Goal: Task Accomplishment & Management: Use online tool/utility

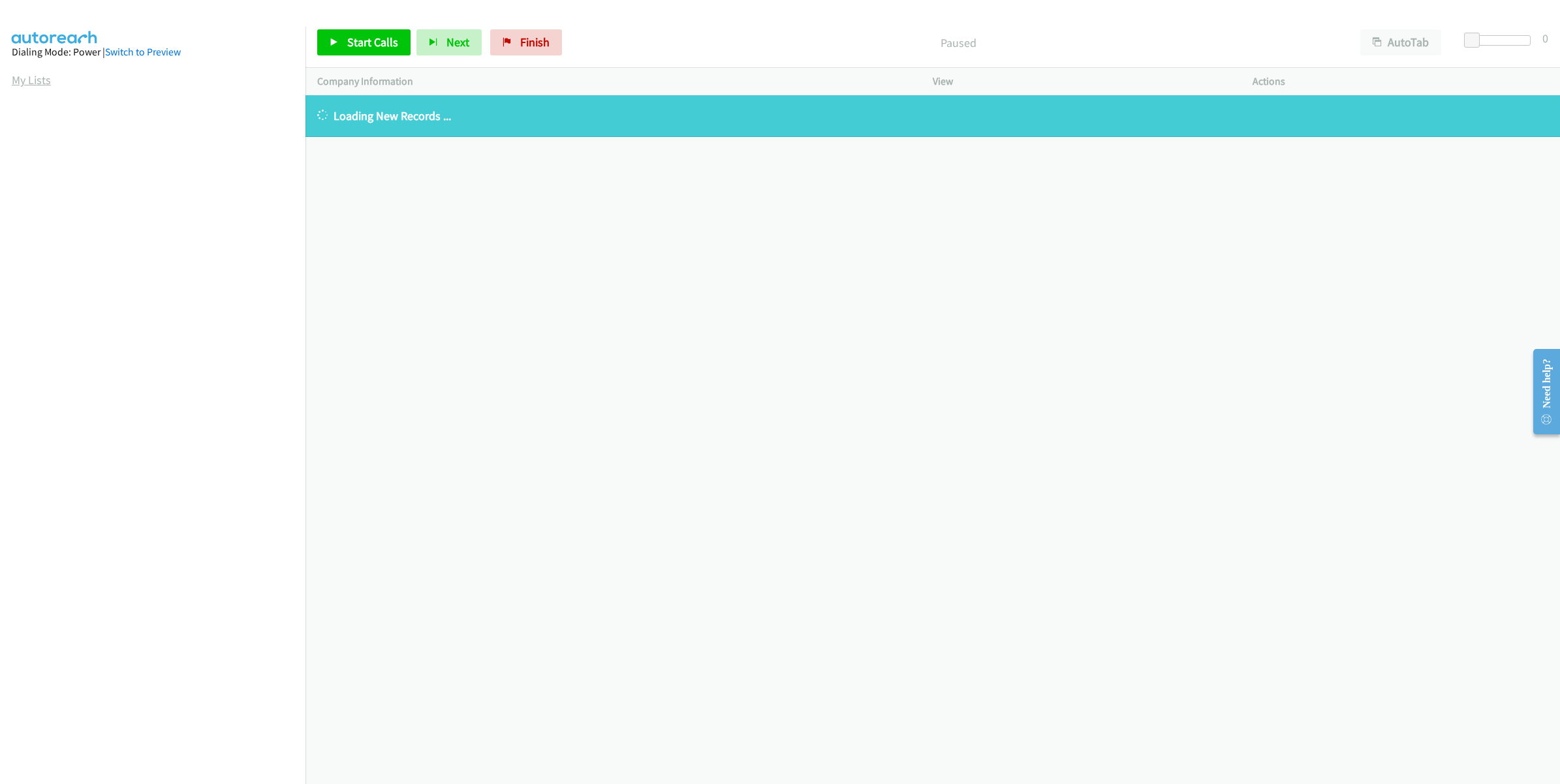
click at [15, 75] on link "My Lists" at bounding box center [32, 80] width 39 height 15
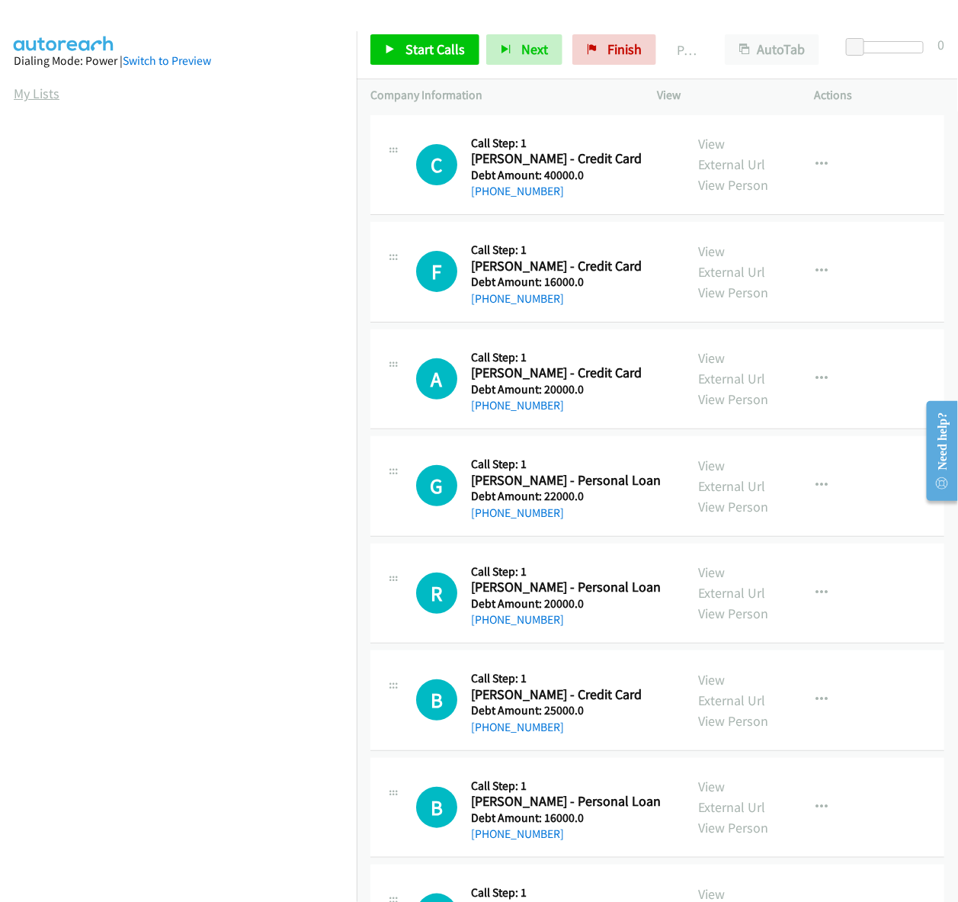
click at [33, 88] on link "My Lists" at bounding box center [37, 94] width 46 height 18
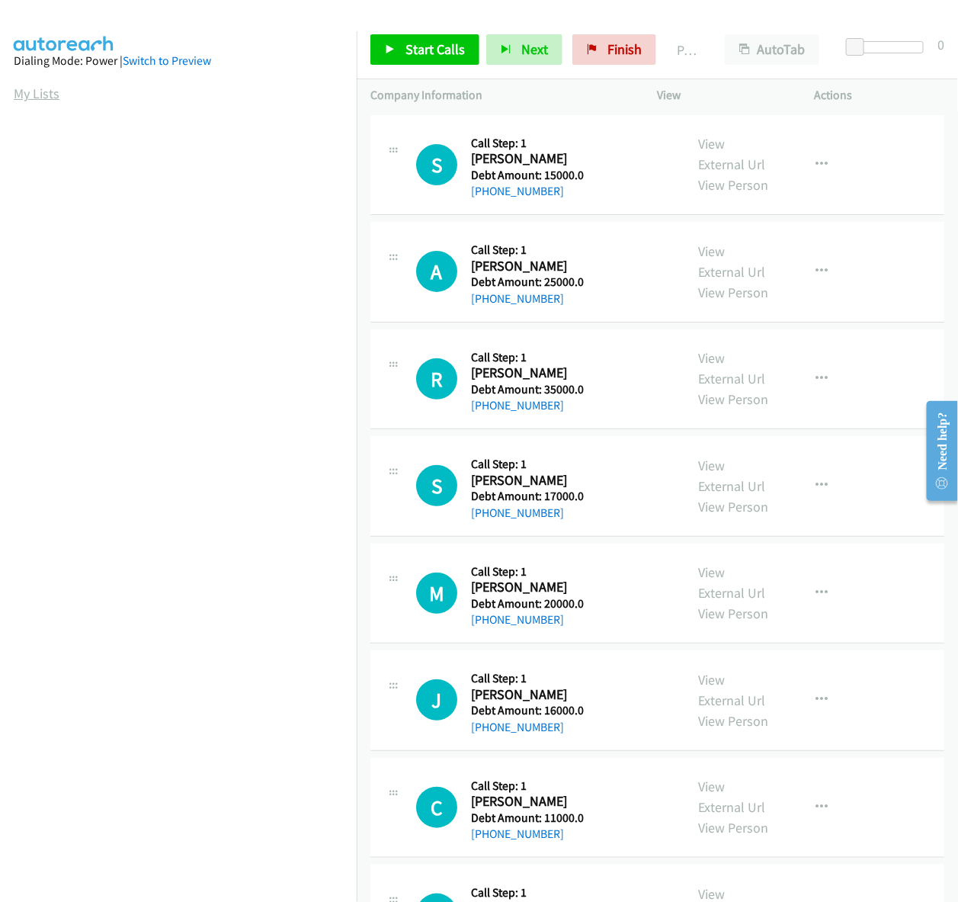
click at [48, 95] on link "My Lists" at bounding box center [37, 94] width 46 height 18
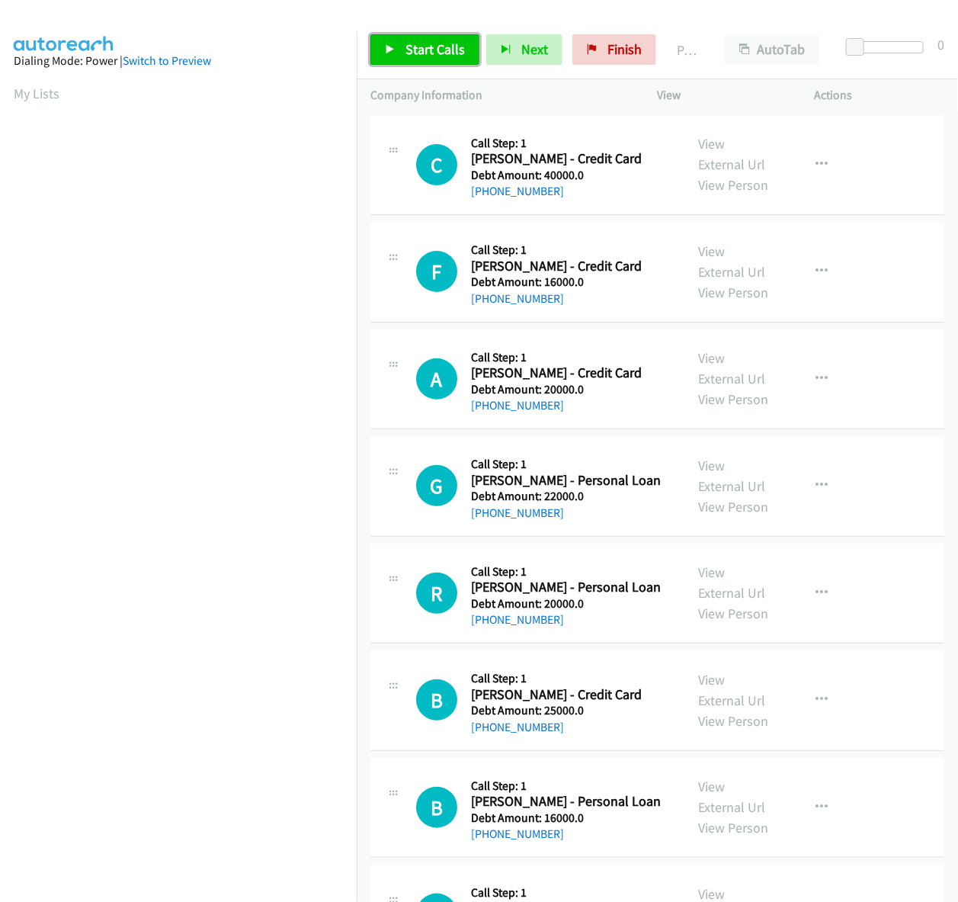
click at [446, 58] on span "Start Calls" at bounding box center [435, 49] width 59 height 18
